Goal: Transaction & Acquisition: Purchase product/service

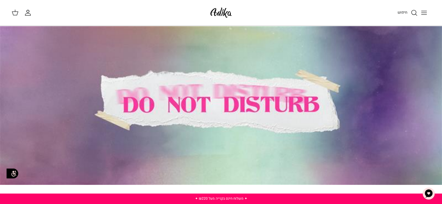
click at [424, 11] on icon "Toggle menu" at bounding box center [424, 12] width 7 height 7
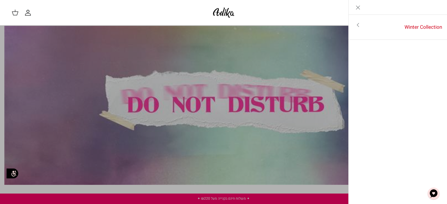
drag, startPoint x: 358, startPoint y: 7, endPoint x: 263, endPoint y: 50, distance: 104.8
click at [359, 7] on icon "Close" at bounding box center [357, 7] width 7 height 7
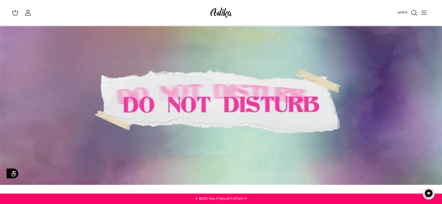
click at [423, 13] on line "Toggle menu" at bounding box center [424, 13] width 5 height 0
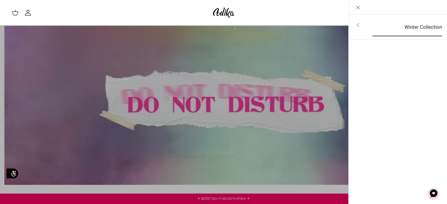
click at [426, 26] on link "Winter Collection" at bounding box center [407, 27] width 80 height 18
click at [428, 25] on link "לכל הפריטים" at bounding box center [397, 25] width 93 height 15
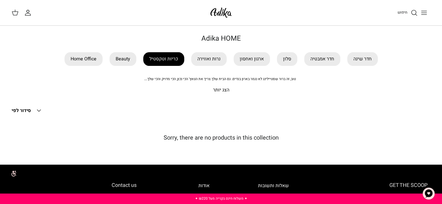
click at [167, 56] on link "כריות וטקסטיל" at bounding box center [163, 59] width 41 height 14
